Goal: Navigation & Orientation: Find specific page/section

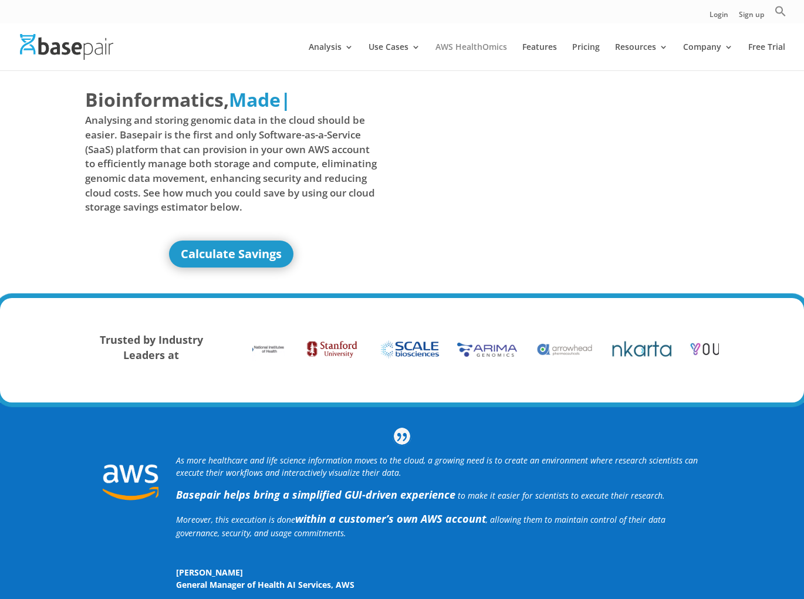
click at [473, 44] on link "AWS HealthOmics" at bounding box center [471, 57] width 72 height 28
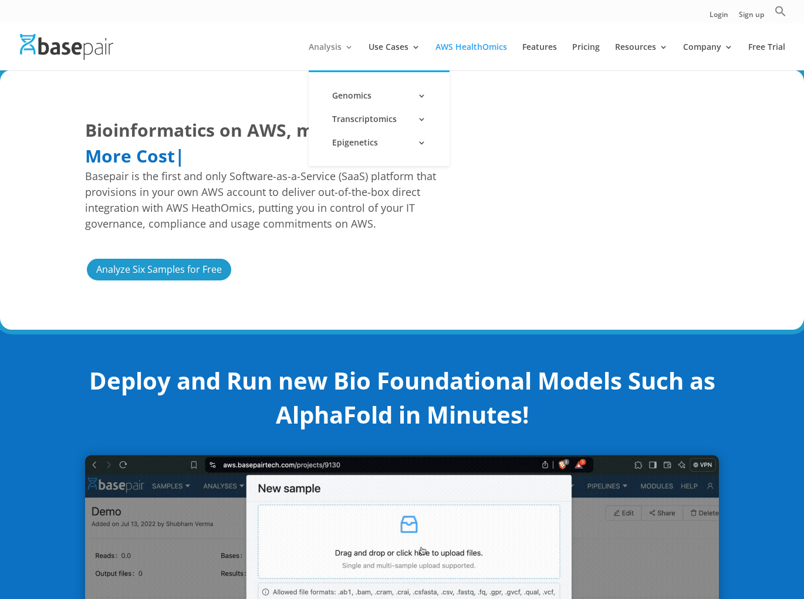
click at [339, 49] on link "Analysis" at bounding box center [331, 57] width 45 height 28
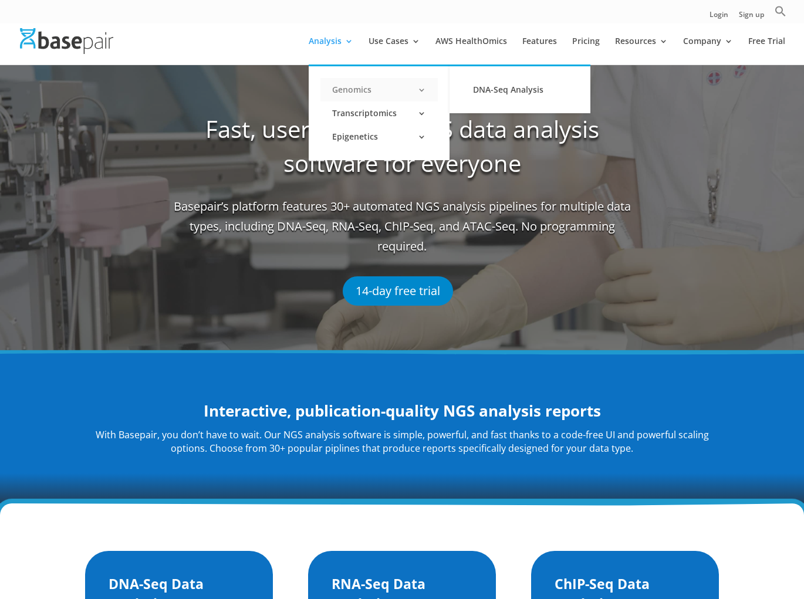
click at [355, 87] on link "Genomics" at bounding box center [378, 89] width 117 height 23
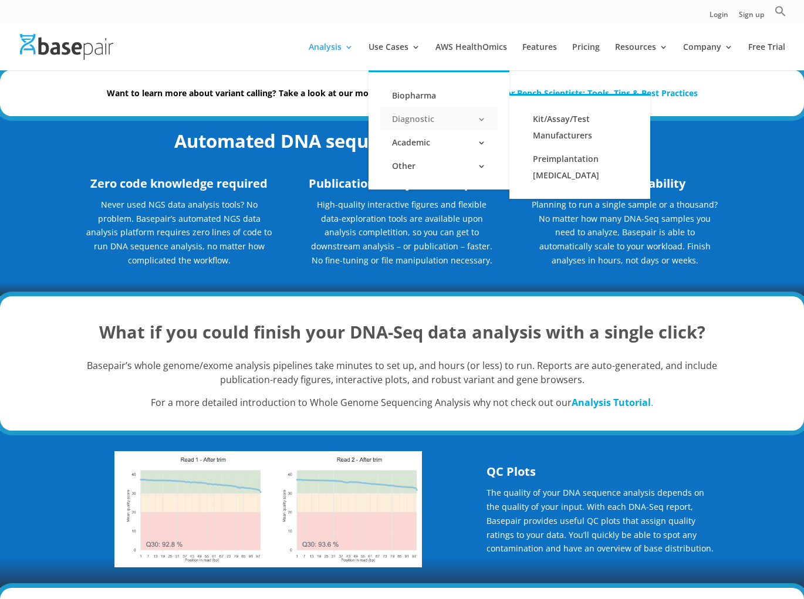
click at [426, 119] on link "Diagnostic" at bounding box center [438, 118] width 117 height 23
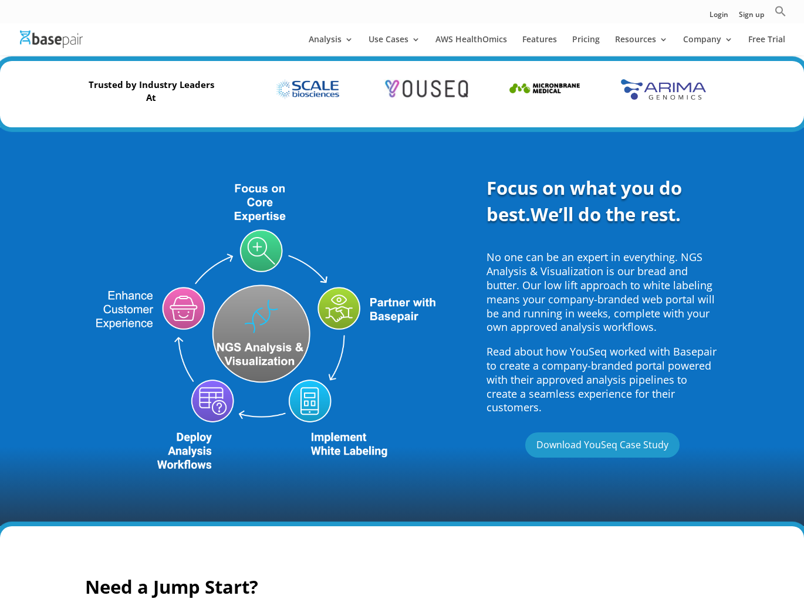
scroll to position [411, 0]
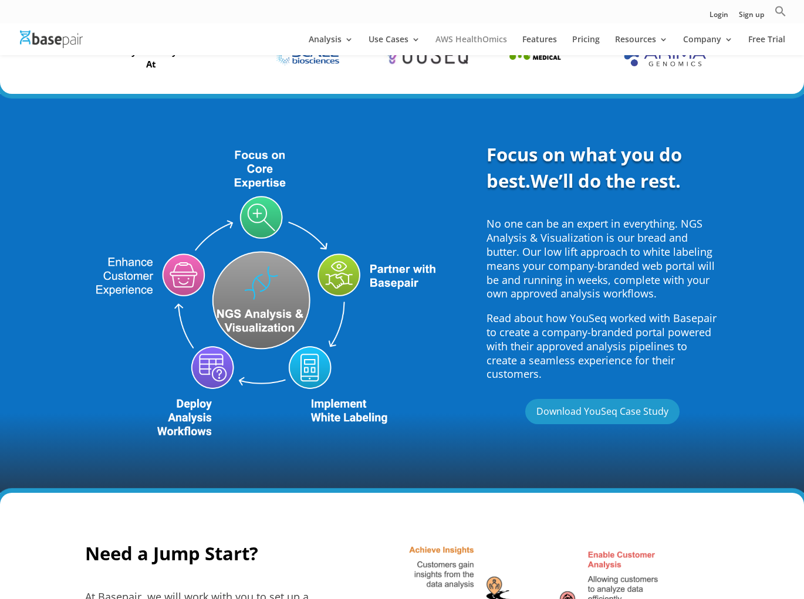
click at [466, 38] on link "AWS HealthOmics" at bounding box center [471, 45] width 72 height 20
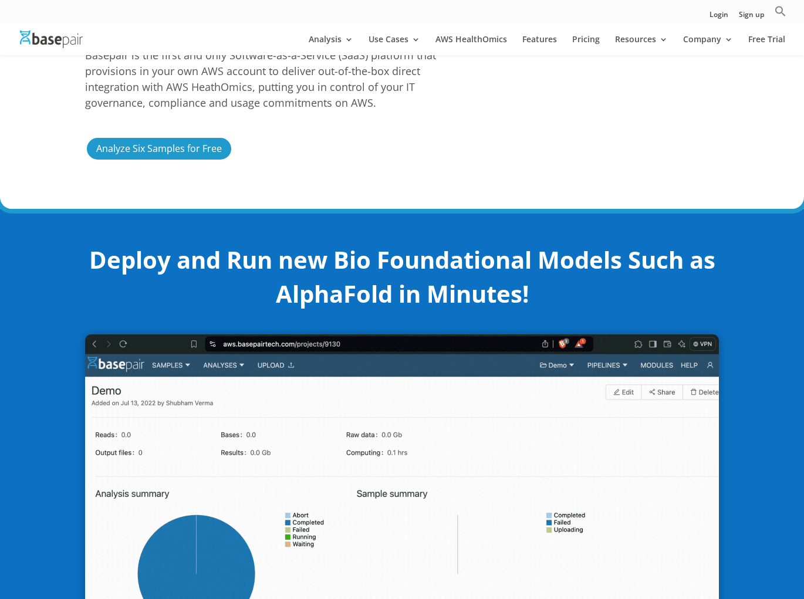
scroll to position [117, 0]
